Goal: Task Accomplishment & Management: Manage account settings

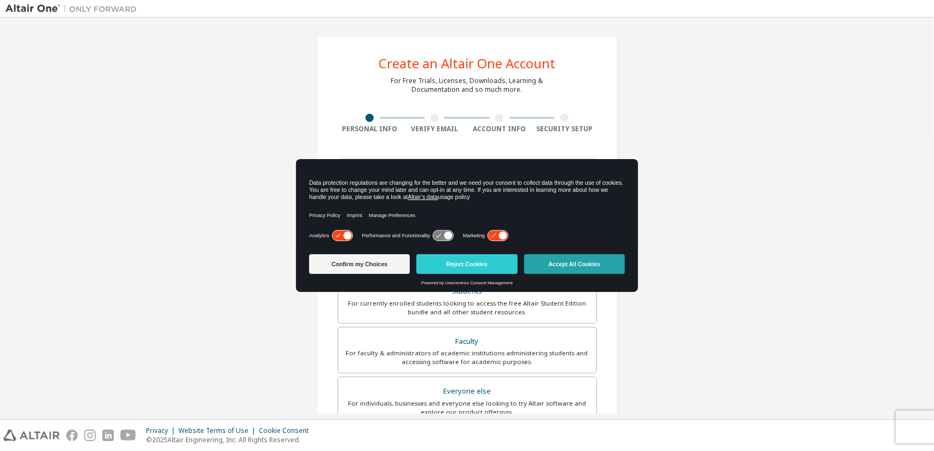
click at [554, 261] on button "Accept All Cookies" at bounding box center [574, 264] width 101 height 20
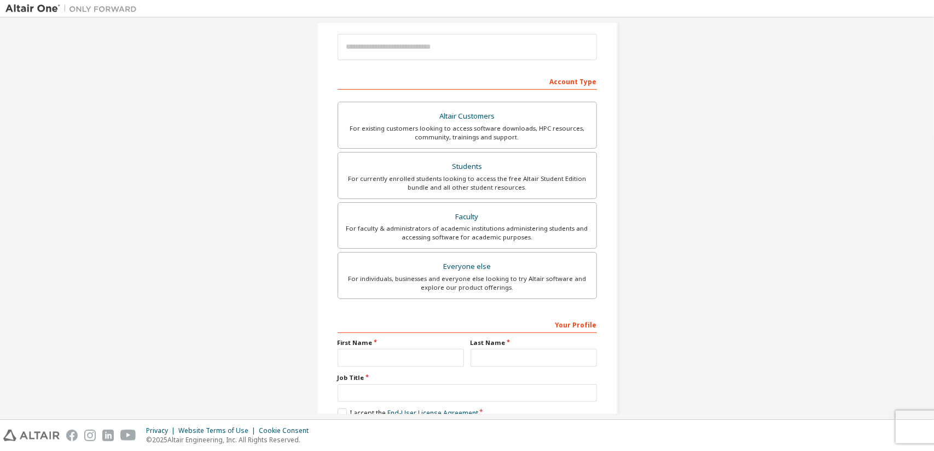
scroll to position [129, 0]
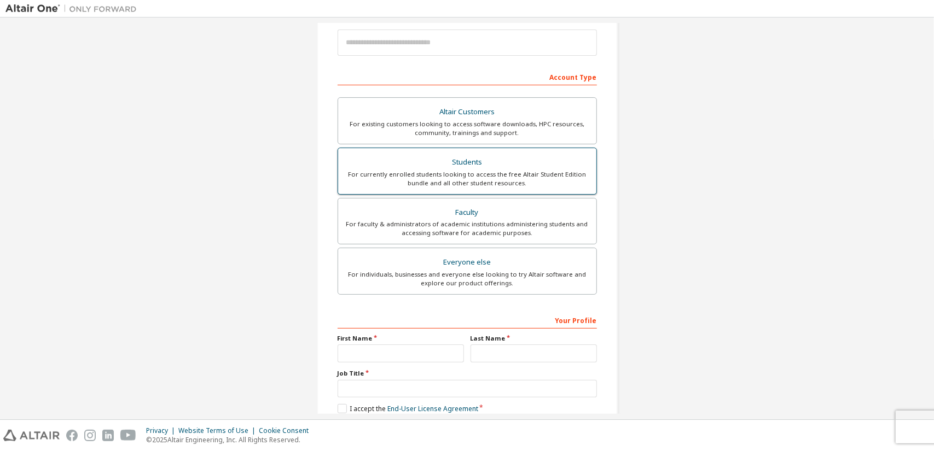
click at [421, 178] on div "For currently enrolled students looking to access the free Altair Student Editi…" at bounding box center [467, 179] width 245 height 18
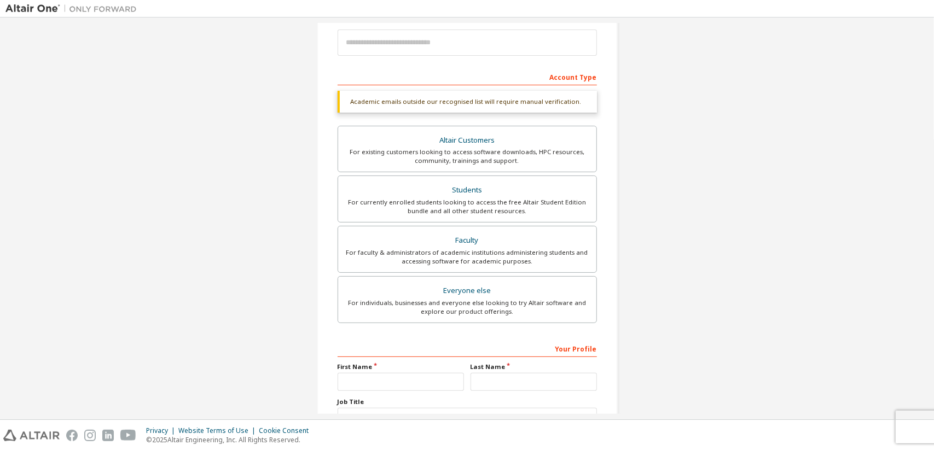
scroll to position [213, 0]
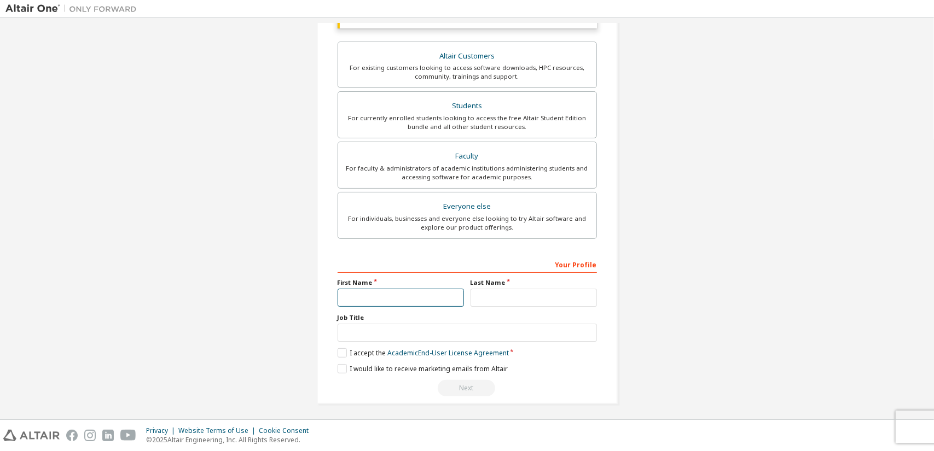
click at [392, 299] on input "text" at bounding box center [401, 298] width 126 height 18
click at [405, 327] on input "text" at bounding box center [467, 333] width 259 height 18
click at [414, 296] on input "******" at bounding box center [401, 298] width 126 height 18
type input "******"
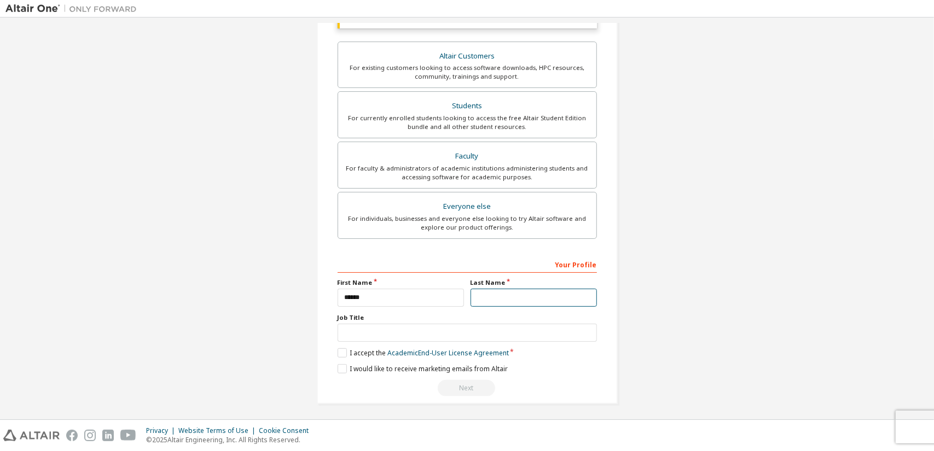
click at [470, 300] on input "text" at bounding box center [533, 298] width 126 height 18
type input "*"
click at [484, 296] on input "*" at bounding box center [533, 298] width 126 height 18
click at [434, 329] on input "text" at bounding box center [467, 333] width 259 height 18
click at [377, 332] on input "*******" at bounding box center [467, 333] width 259 height 18
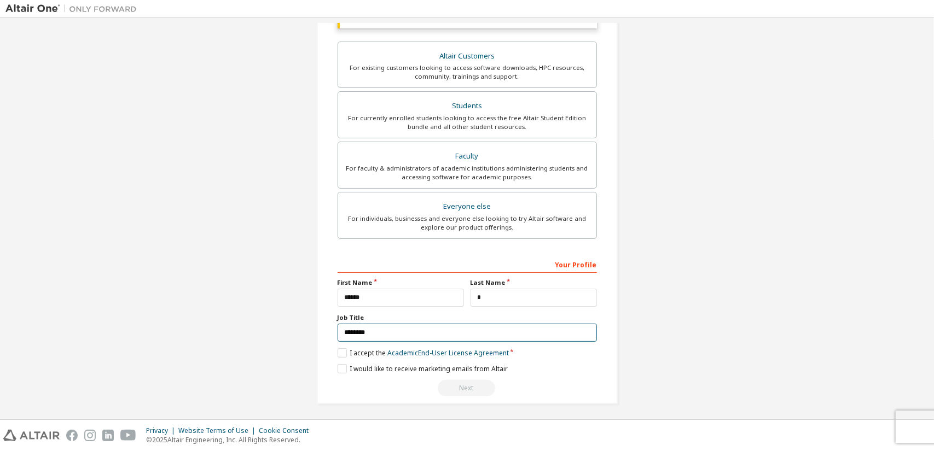
type input "*******"
click at [496, 293] on input "*" at bounding box center [533, 298] width 126 height 18
type input "*"
click at [387, 404] on div "Create an Altair One Account For Free Trials, Licenses, Downloads, Learning & D…" at bounding box center [467, 114] width 327 height 608
drag, startPoint x: 339, startPoint y: 344, endPoint x: 339, endPoint y: 350, distance: 6.0
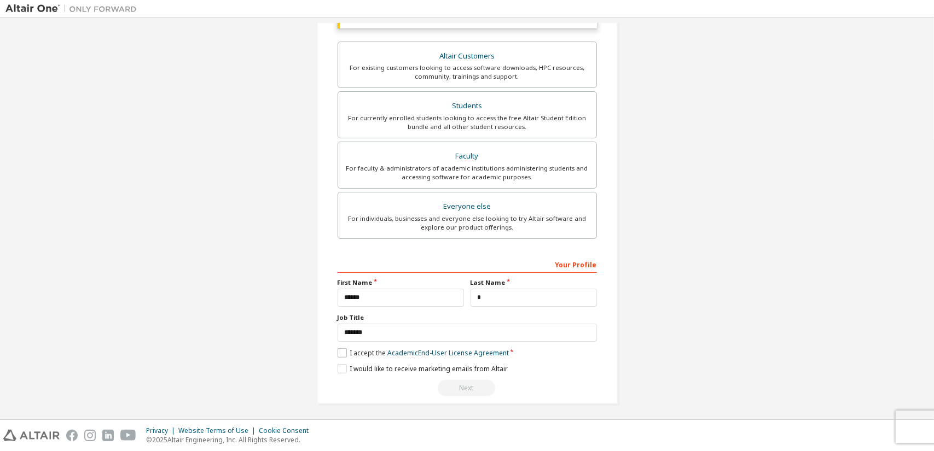
click at [339, 350] on div "Your Profile First Name ****** Last Name * Job Title ******* Please provide Sta…" at bounding box center [467, 326] width 259 height 142
click at [339, 350] on label "I accept the Academic End-User License Agreement" at bounding box center [423, 352] width 171 height 9
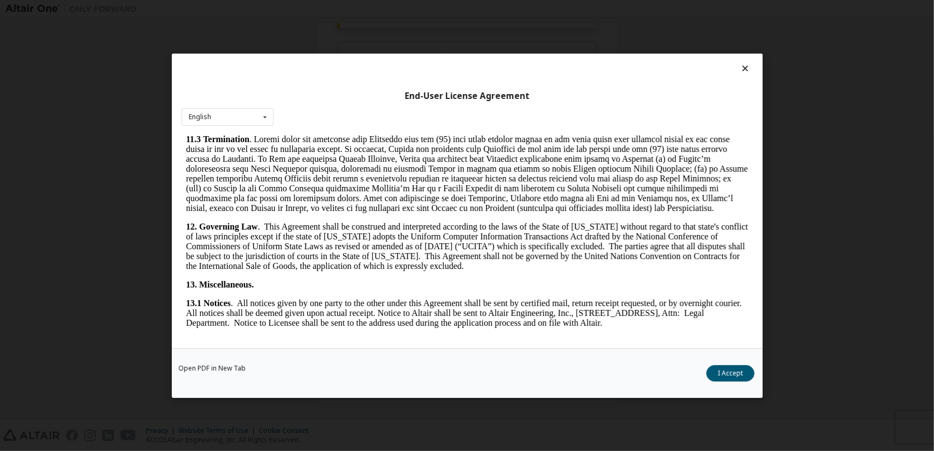
scroll to position [1759, 0]
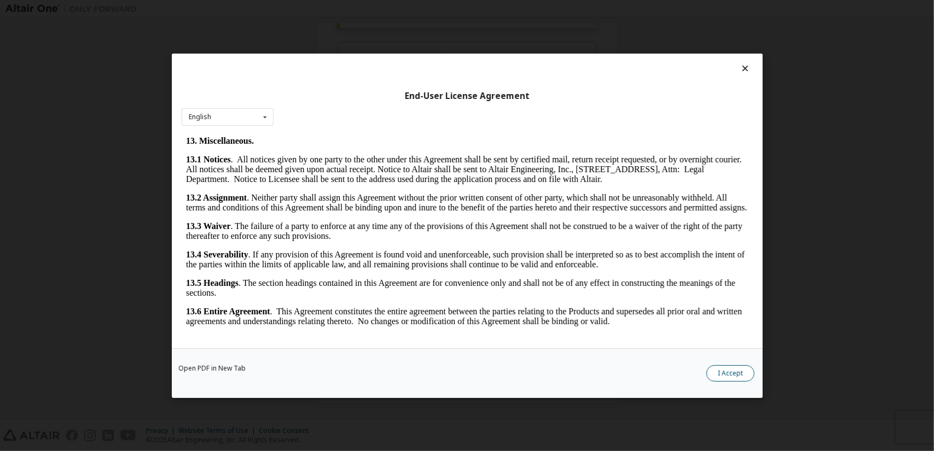
click at [730, 377] on button "I Accept" at bounding box center [730, 373] width 48 height 16
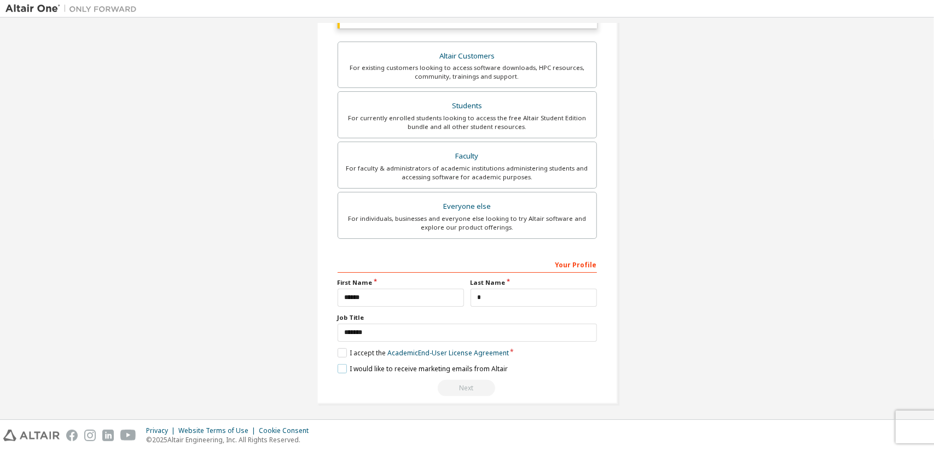
click at [338, 364] on label "I would like to receive marketing emails from Altair" at bounding box center [423, 368] width 170 height 9
click at [498, 331] on input "*******" at bounding box center [467, 333] width 259 height 18
click at [474, 382] on div "Next" at bounding box center [467, 388] width 259 height 16
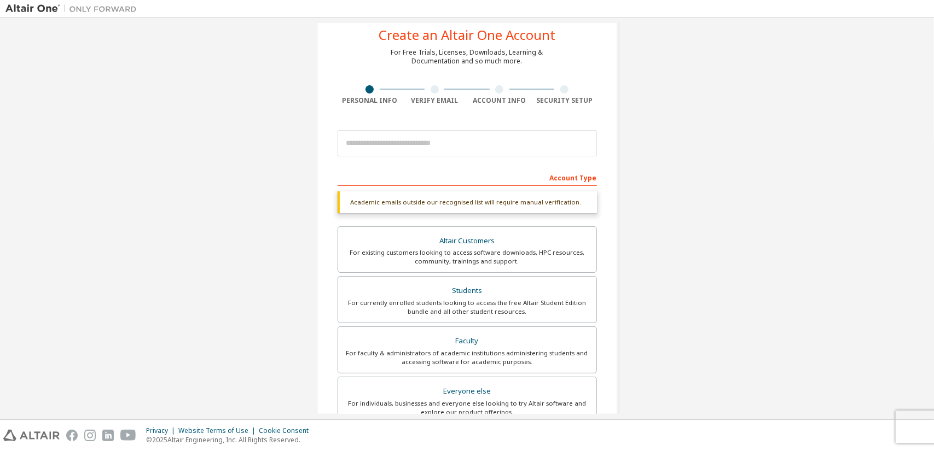
scroll to position [24, 0]
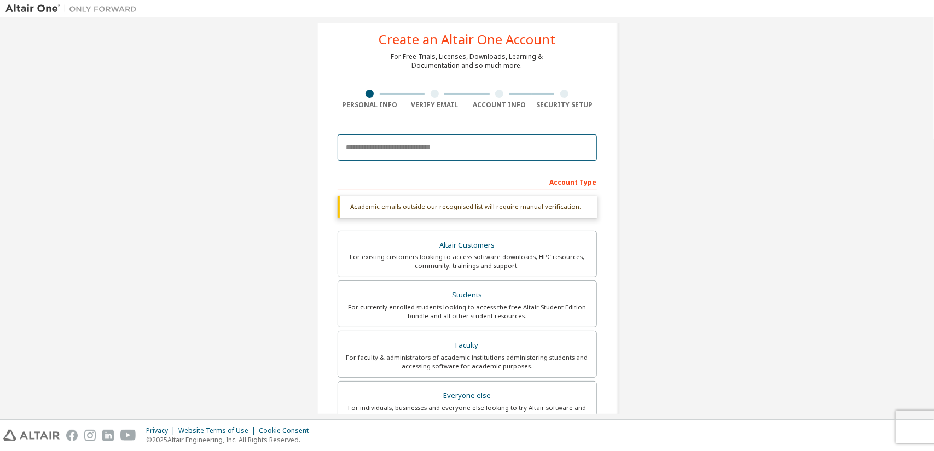
click at [448, 144] on input "email" at bounding box center [467, 148] width 259 height 26
type input "**********"
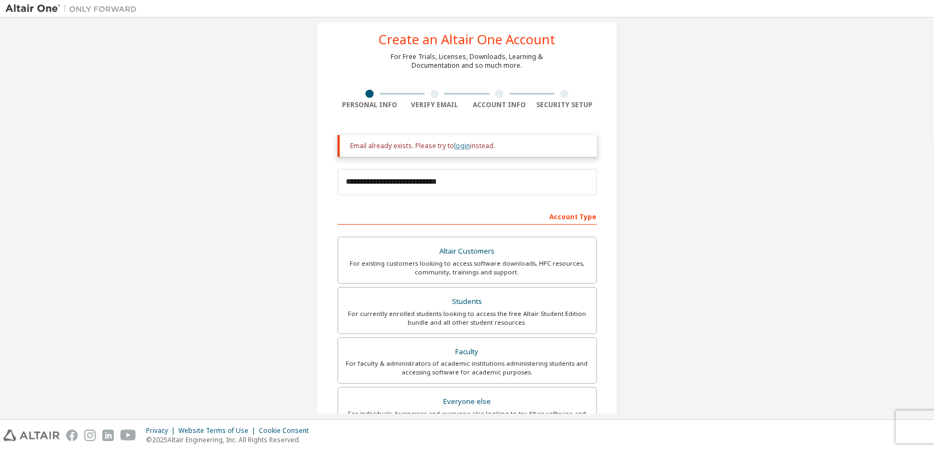
click at [457, 145] on link "login" at bounding box center [463, 145] width 16 height 9
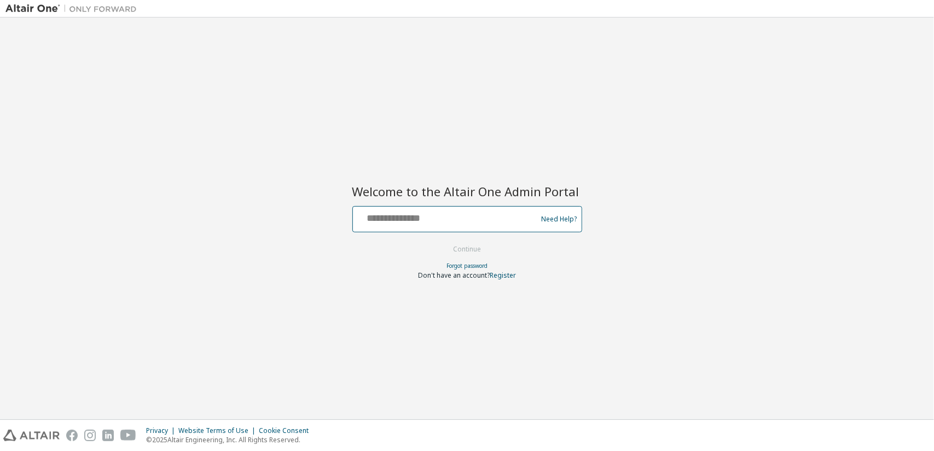
click at [441, 213] on input "text" at bounding box center [446, 217] width 179 height 16
type input "**********"
click at [459, 252] on button "Continue" at bounding box center [466, 249] width 51 height 16
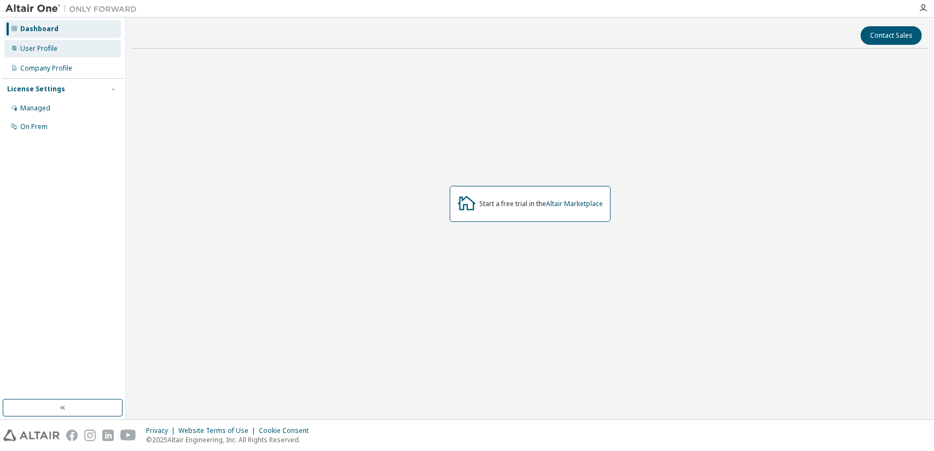
click at [72, 53] on div "User Profile" at bounding box center [62, 49] width 117 height 18
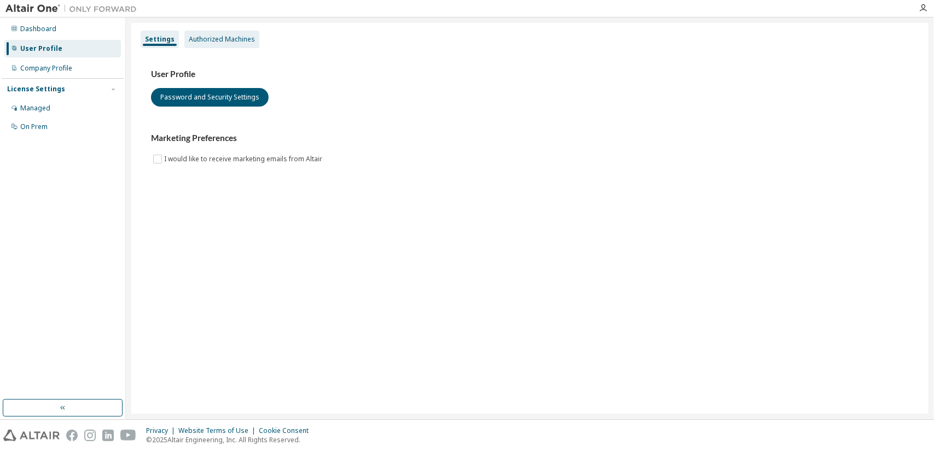
click at [217, 40] on div "Authorized Machines" at bounding box center [222, 39] width 66 height 9
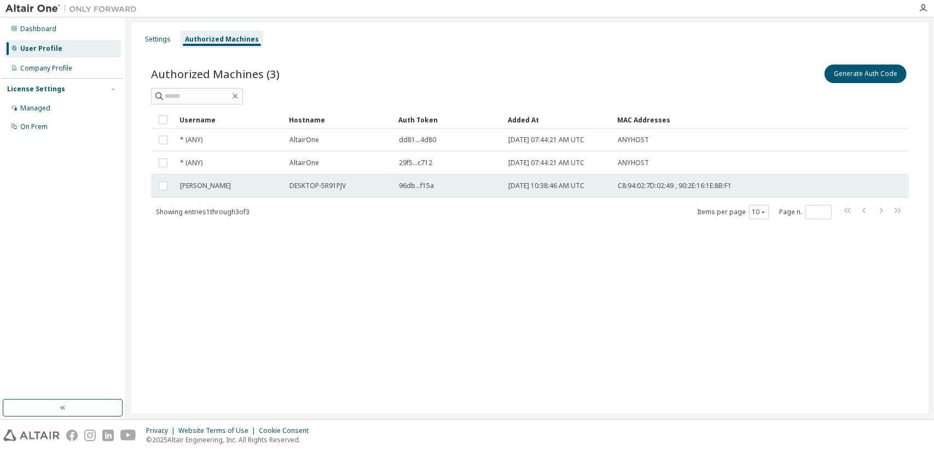
click at [700, 184] on span "C8:94:02:7D:02:49 , 90:2E:16:1E:8B:F1" at bounding box center [675, 186] width 114 height 9
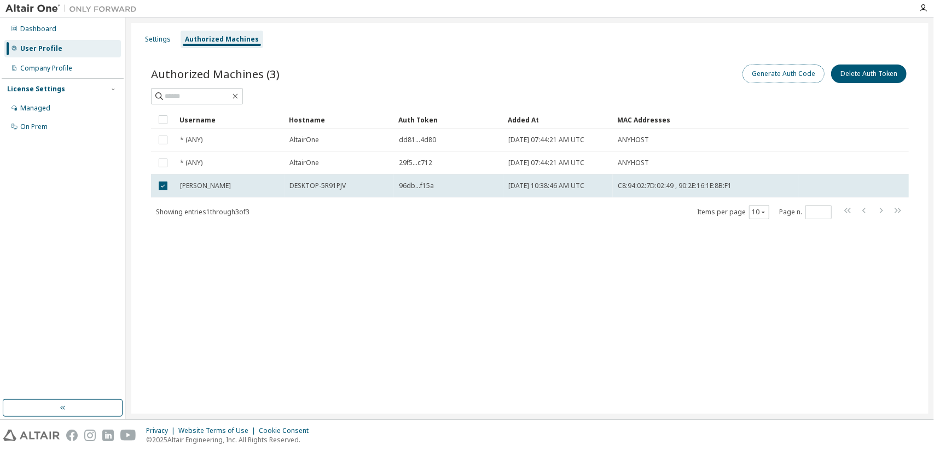
click at [789, 74] on button "Generate Auth Code" at bounding box center [783, 74] width 82 height 19
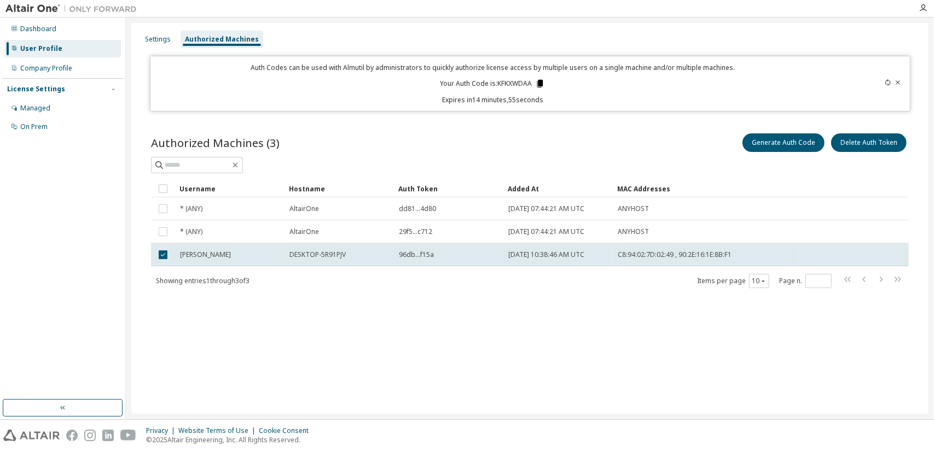
click at [544, 83] on icon at bounding box center [540, 84] width 10 height 10
click at [926, 10] on icon "button" at bounding box center [922, 8] width 9 height 9
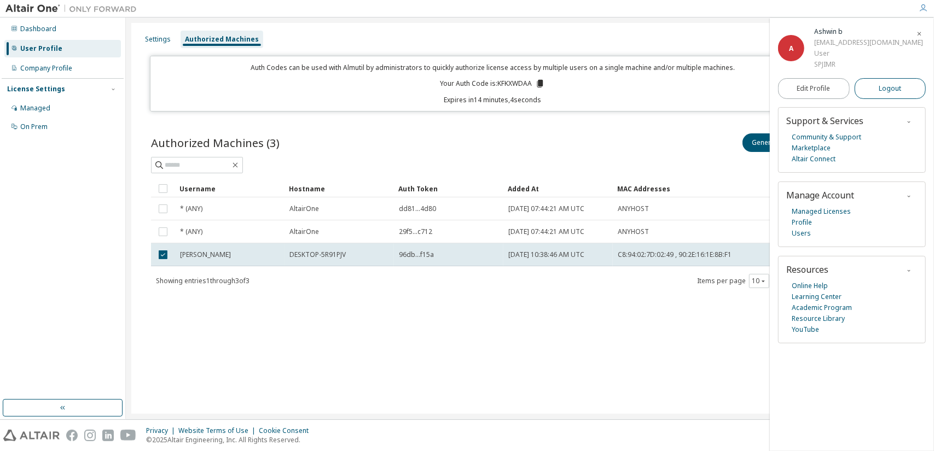
click at [889, 91] on span "Logout" at bounding box center [890, 88] width 22 height 11
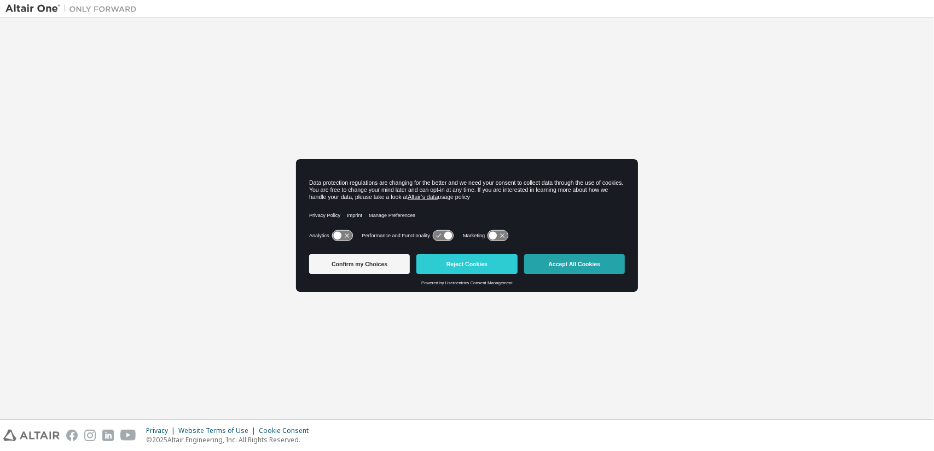
click at [580, 262] on button "Accept All Cookies" at bounding box center [574, 264] width 101 height 20
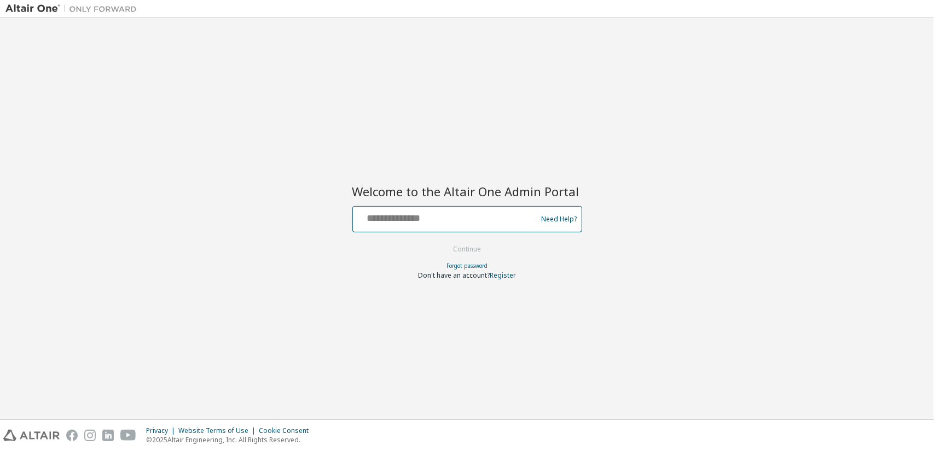
click at [513, 222] on input "text" at bounding box center [446, 217] width 179 height 16
type input "**********"
click at [469, 246] on button "Continue" at bounding box center [466, 249] width 51 height 16
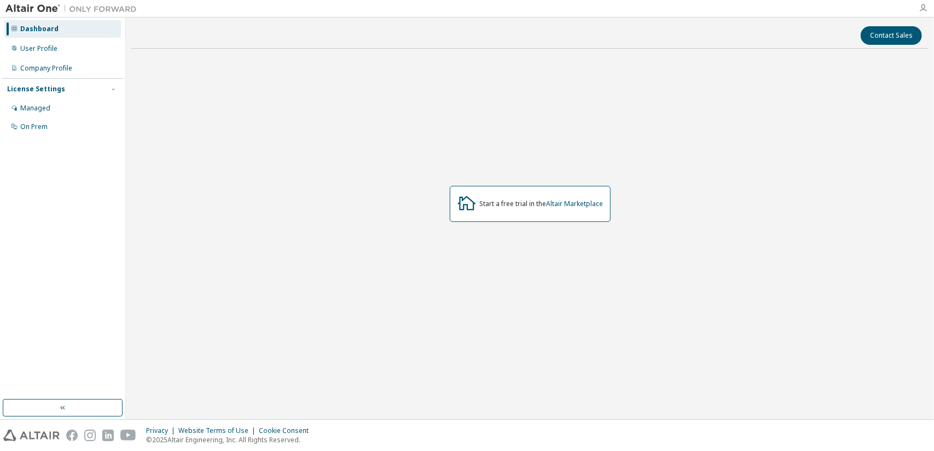
click at [926, 5] on icon "button" at bounding box center [922, 8] width 9 height 9
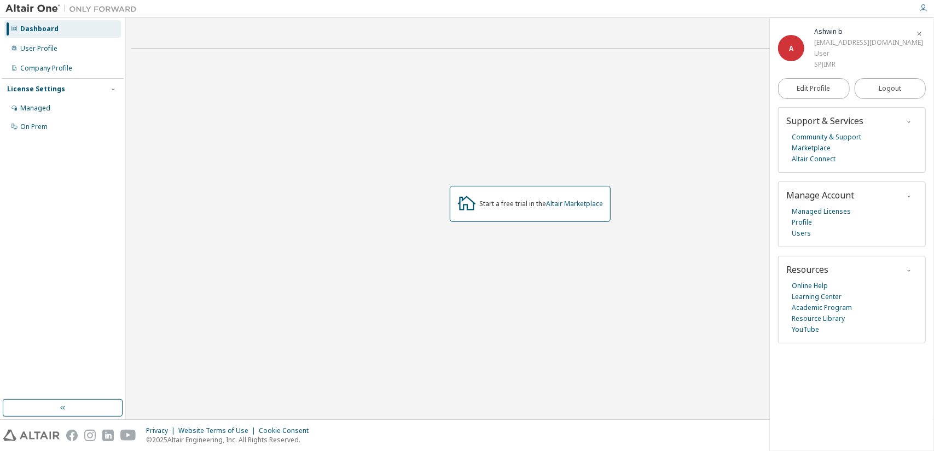
click at [760, 119] on div "Start a free trial in the Altair Marketplace" at bounding box center [529, 203] width 797 height 293
click at [46, 61] on div "Company Profile" at bounding box center [62, 69] width 117 height 18
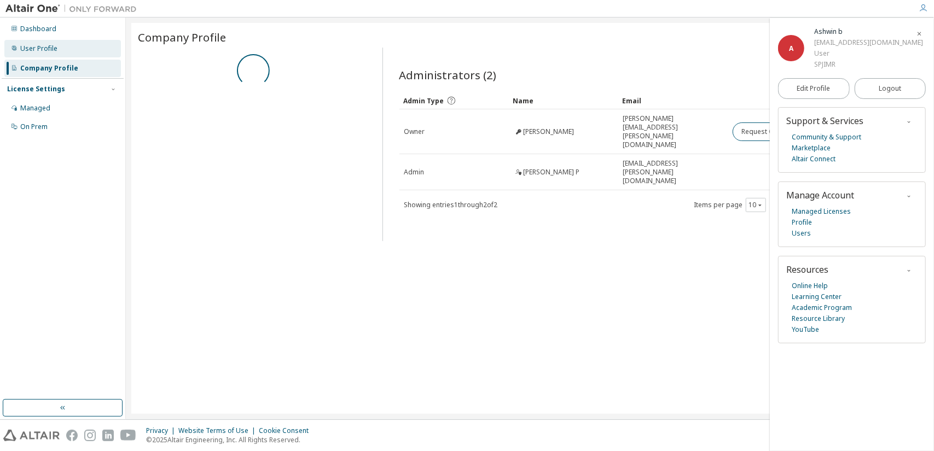
click at [42, 48] on div "User Profile" at bounding box center [38, 48] width 37 height 9
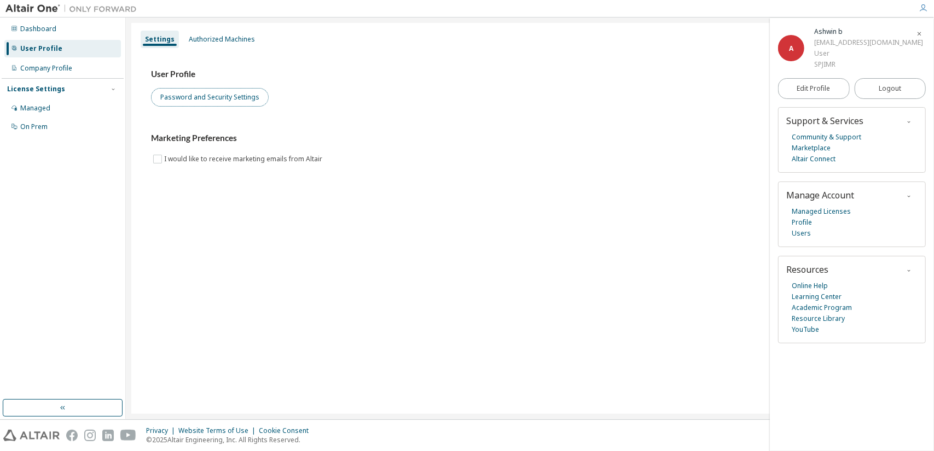
click at [193, 94] on button "Password and Security Settings" at bounding box center [210, 97] width 118 height 19
click at [222, 43] on div "Authorized Machines" at bounding box center [222, 39] width 66 height 9
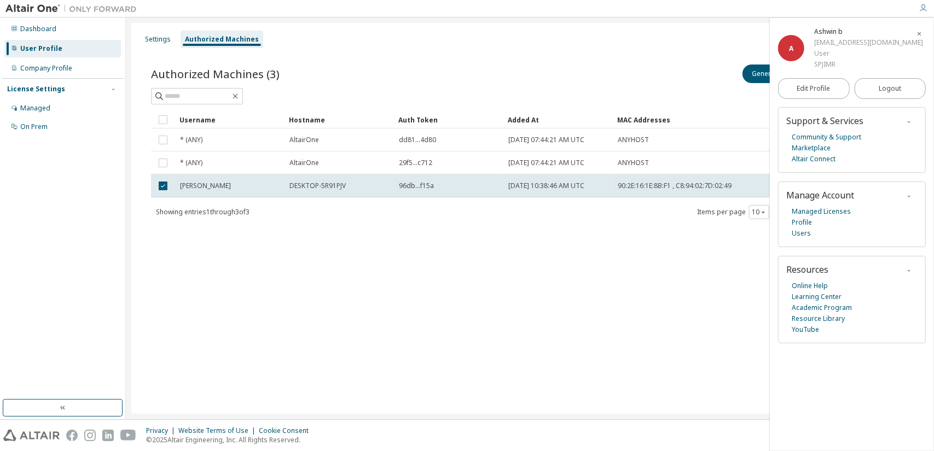
click at [924, 33] on span "button" at bounding box center [919, 34] width 11 height 18
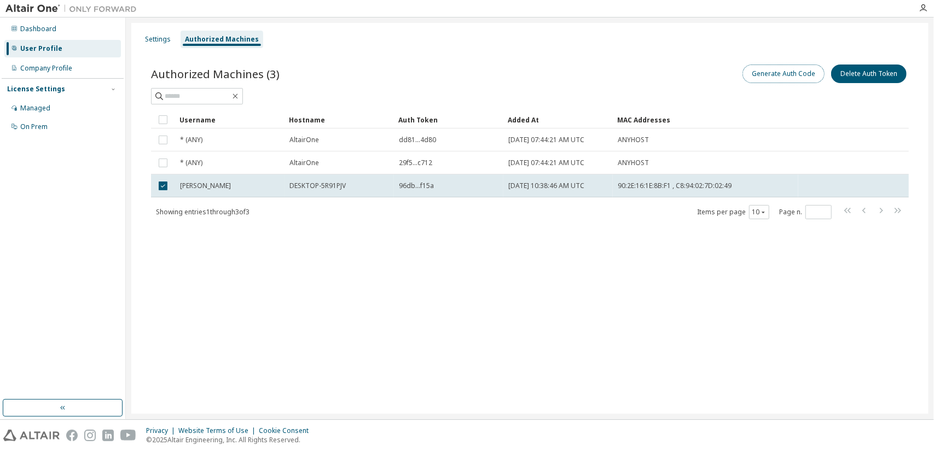
click at [783, 69] on button "Generate Auth Code" at bounding box center [783, 74] width 82 height 19
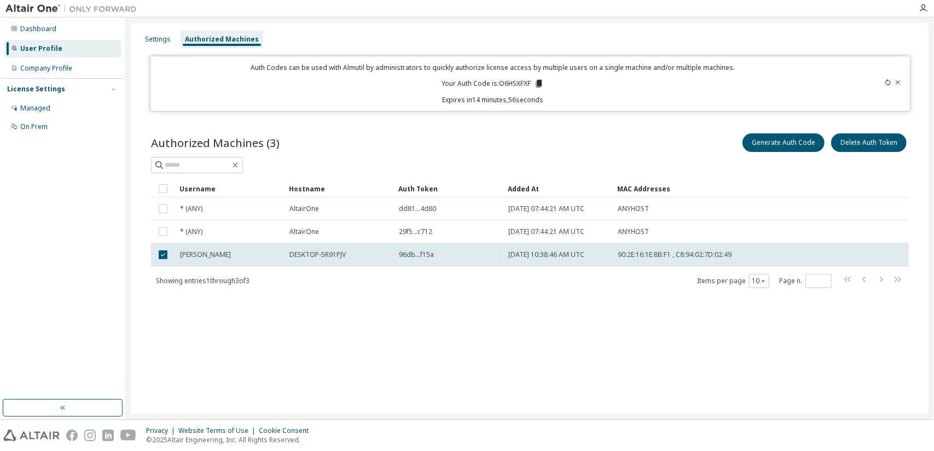
click at [539, 84] on icon at bounding box center [539, 84] width 6 height 8
